Goal: Information Seeking & Learning: Check status

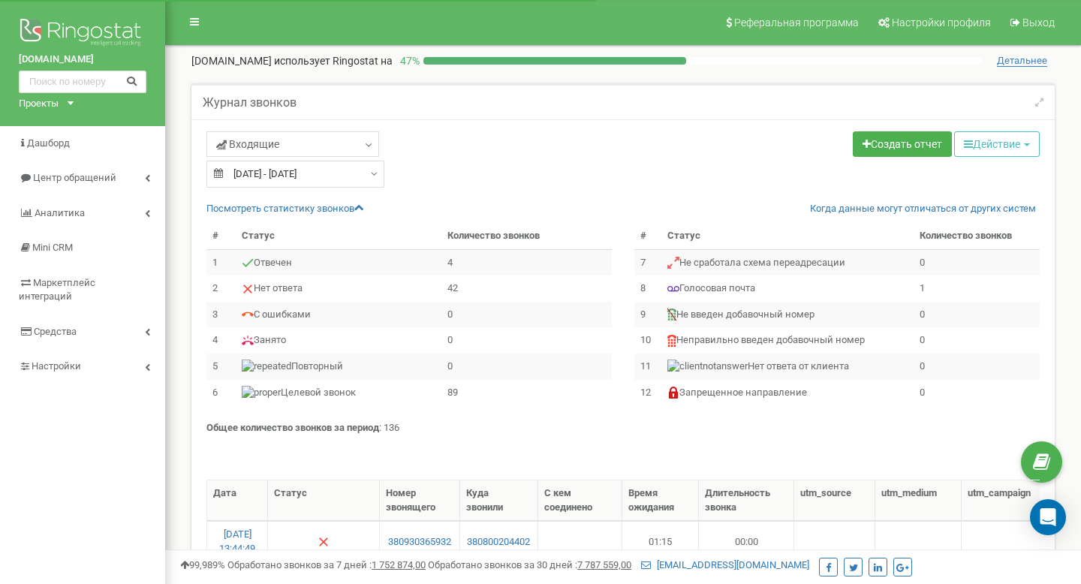
select select "50"
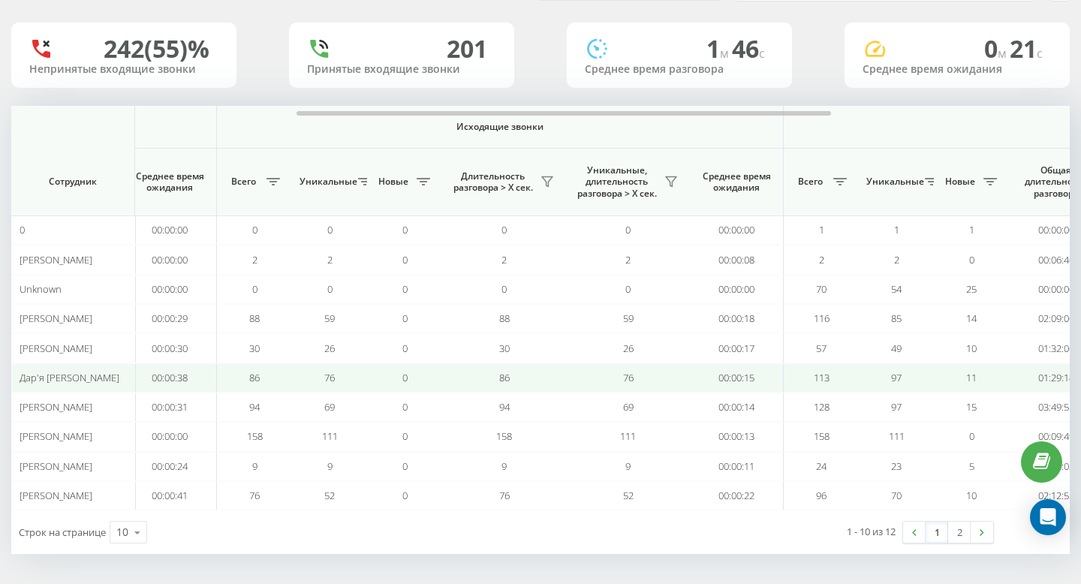
scroll to position [0, 567]
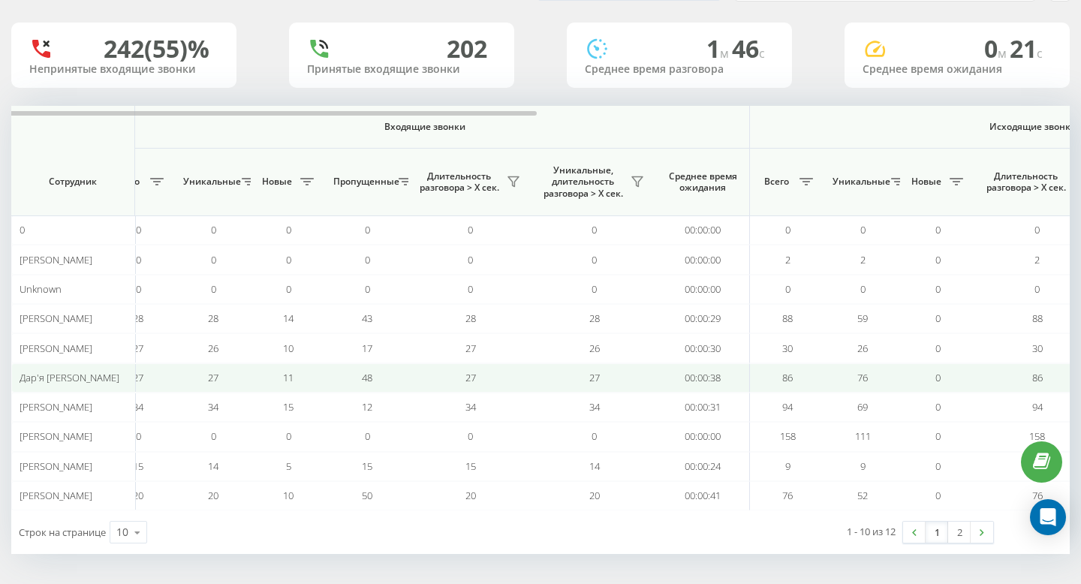
scroll to position [0, 42]
